Goal: Find specific page/section: Find specific page/section

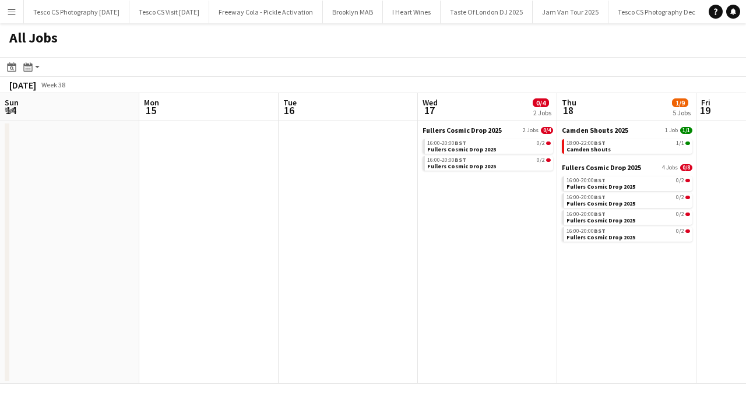
scroll to position [0, 242]
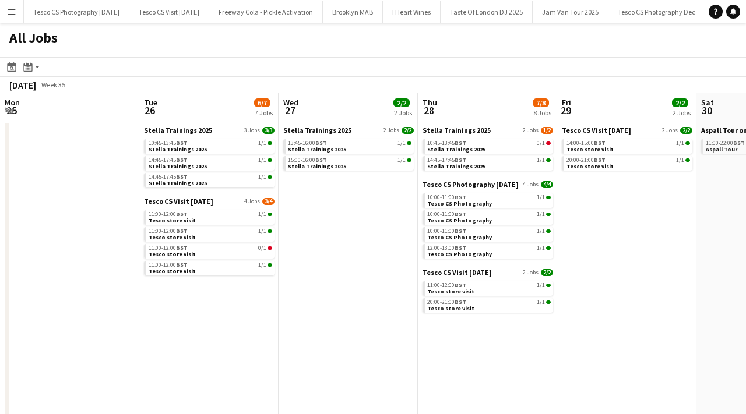
scroll to position [0, 237]
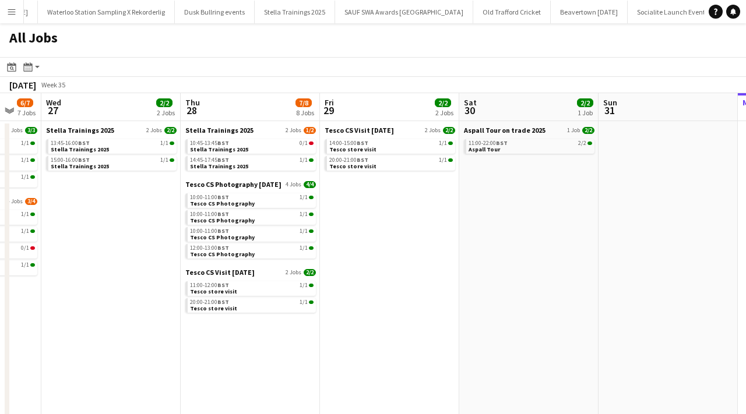
click at [10, 8] on app-icon "Menu" at bounding box center [11, 11] width 9 height 9
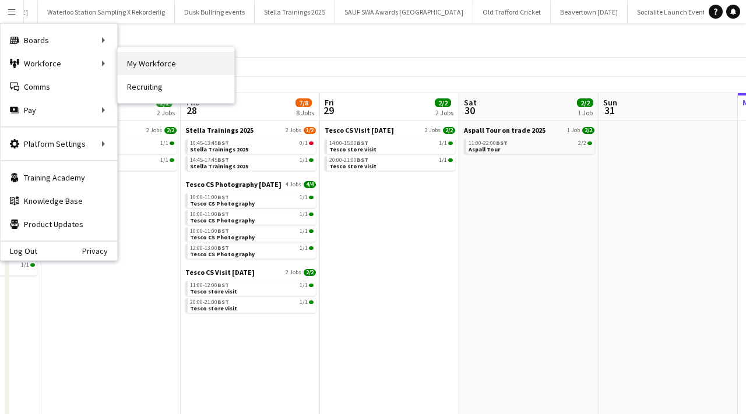
click at [141, 62] on link "My Workforce" at bounding box center [176, 63] width 117 height 23
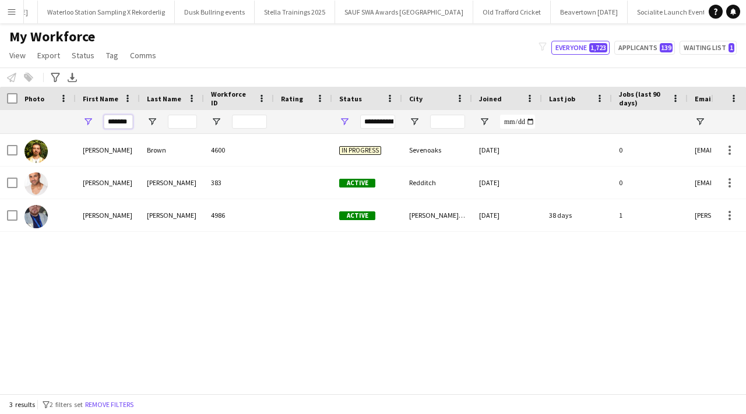
drag, startPoint x: 132, startPoint y: 122, endPoint x: 101, endPoint y: 122, distance: 30.9
click at [101, 122] on div "*******" at bounding box center [108, 121] width 64 height 23
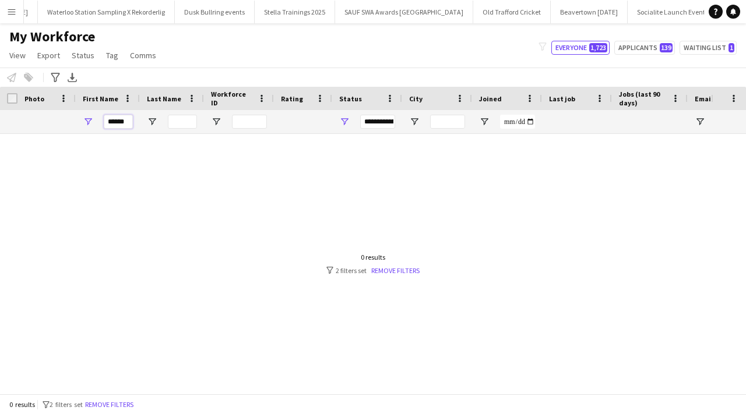
drag, startPoint x: 130, startPoint y: 121, endPoint x: 119, endPoint y: 121, distance: 11.1
click at [119, 121] on input "******" at bounding box center [118, 122] width 29 height 14
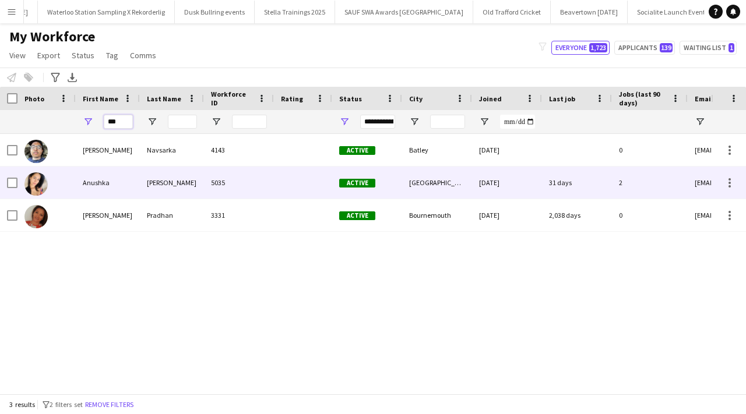
type input "***"
click at [128, 178] on div "Anushka" at bounding box center [108, 183] width 64 height 32
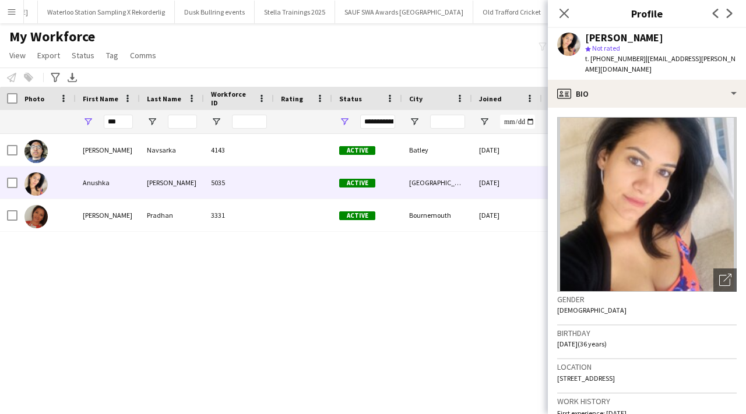
scroll to position [740, 0]
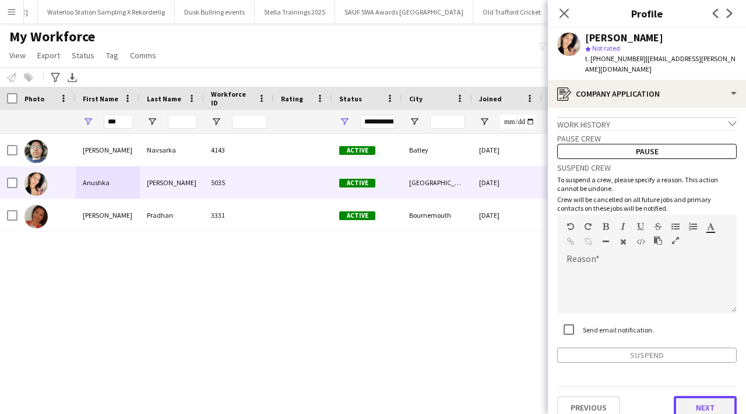
click at [697, 399] on button "Next" at bounding box center [705, 407] width 63 height 23
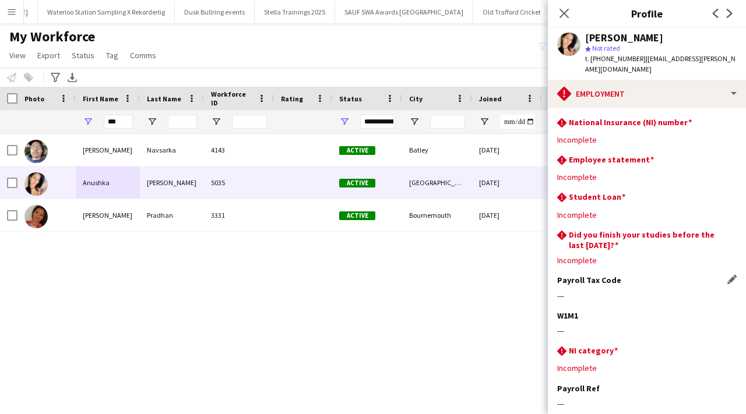
scroll to position [97, 0]
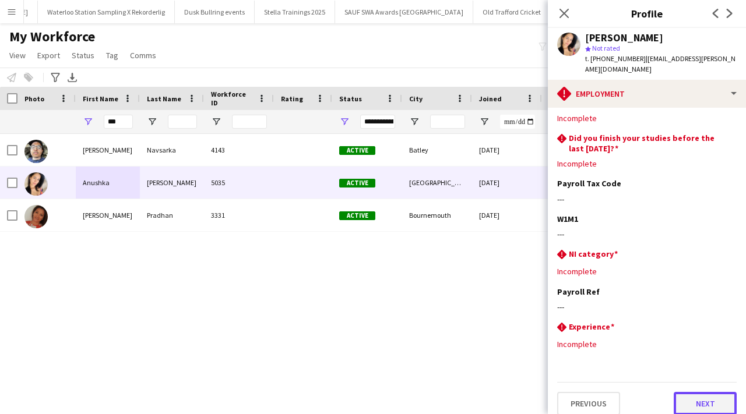
click at [701, 401] on button "Next" at bounding box center [705, 403] width 63 height 23
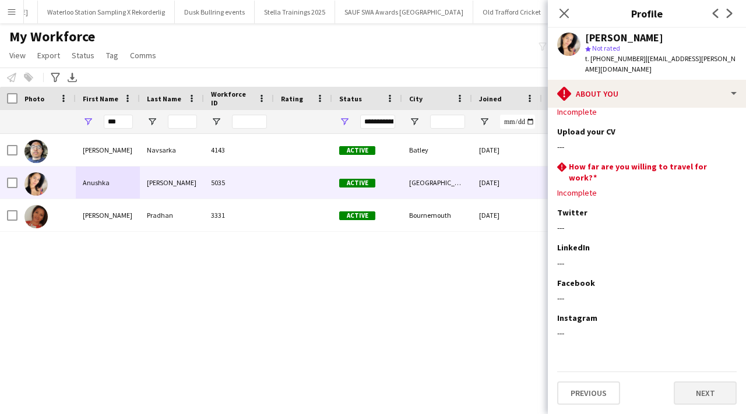
scroll to position [0, 0]
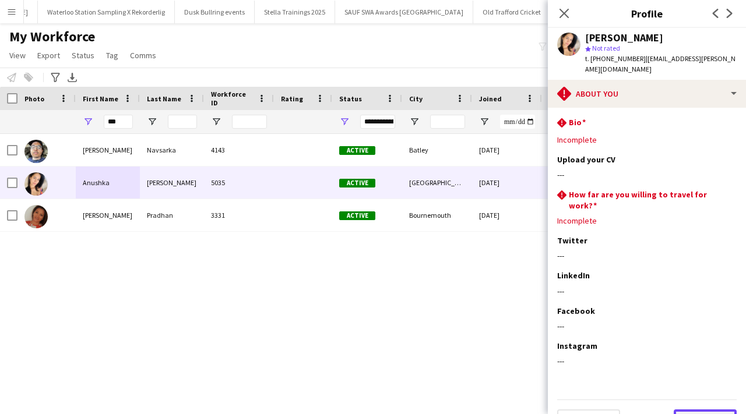
click at [693, 410] on button "Next" at bounding box center [705, 421] width 63 height 23
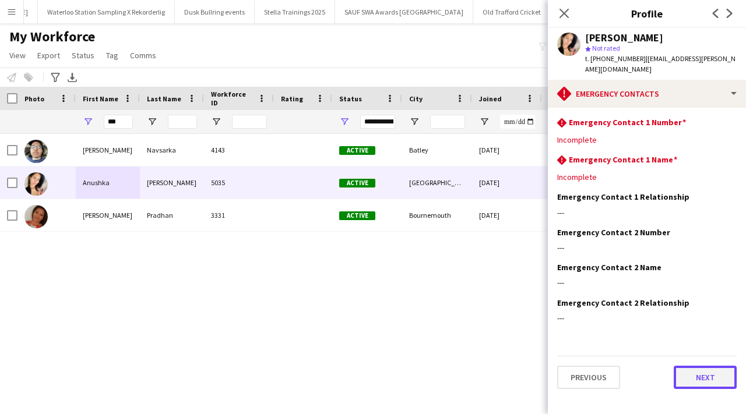
click at [704, 366] on button "Next" at bounding box center [705, 377] width 63 height 23
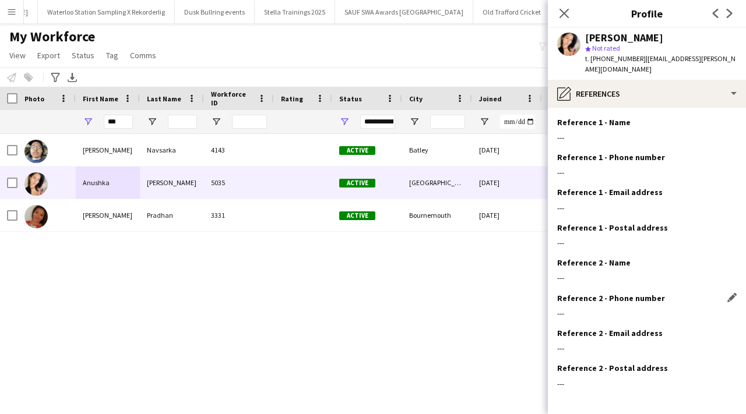
scroll to position [39, 0]
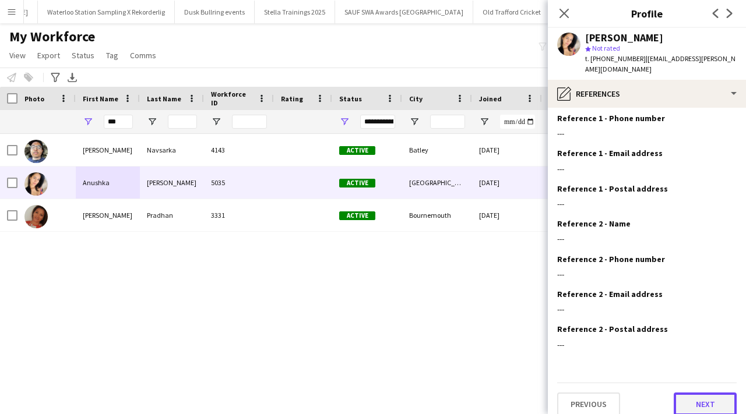
click at [698, 395] on button "Next" at bounding box center [705, 404] width 63 height 23
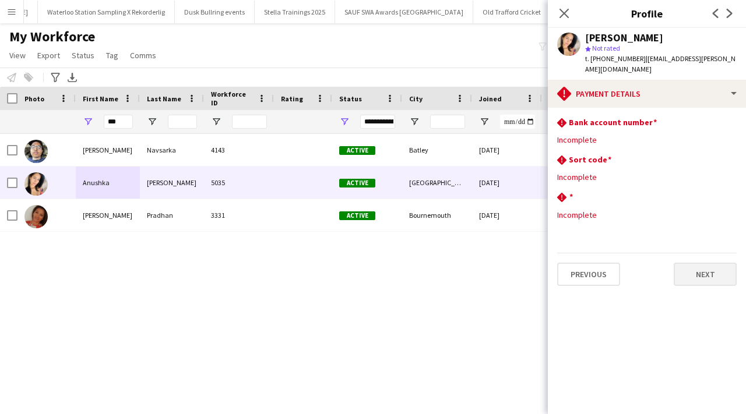
scroll to position [0, 0]
click at [703, 266] on button "Next" at bounding box center [705, 274] width 63 height 23
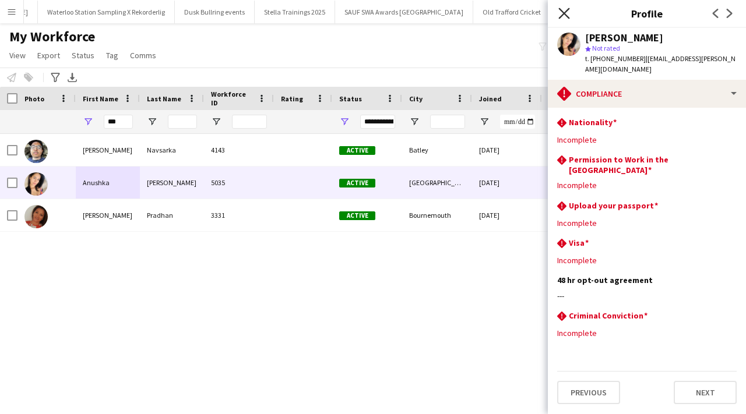
click at [568, 14] on icon "Close pop-in" at bounding box center [563, 13] width 11 height 11
